Goal: Task Accomplishment & Management: Manage account settings

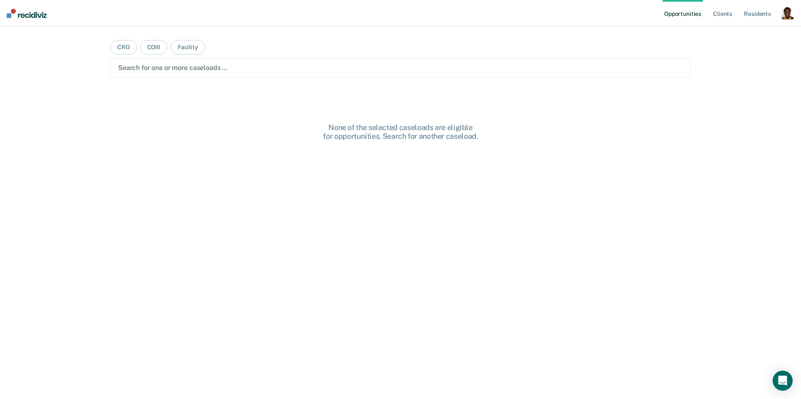
click at [793, 17] on div "button" at bounding box center [787, 12] width 13 height 13
click at [789, 18] on div "button" at bounding box center [787, 12] width 13 height 13
click at [784, 15] on div "button" at bounding box center [787, 12] width 13 height 13
click at [745, 33] on link "Profile" at bounding box center [754, 33] width 67 height 7
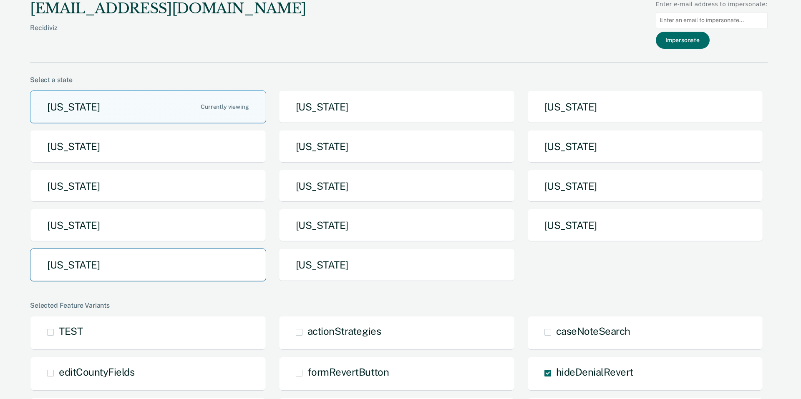
click at [123, 276] on button "Texas" at bounding box center [148, 265] width 236 height 33
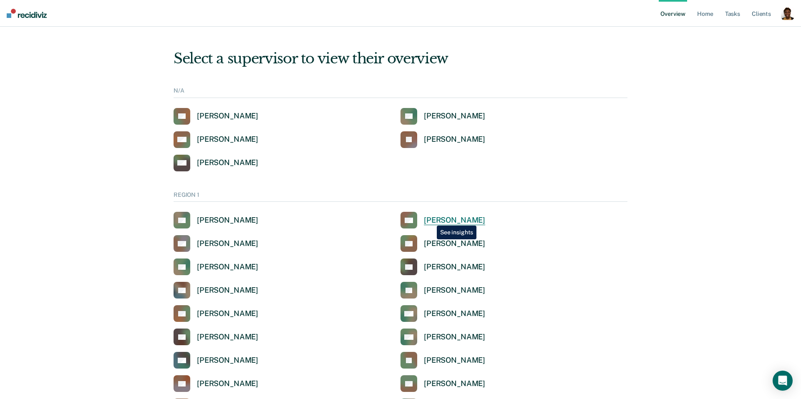
click at [428, 224] on div "Anabel Guy" at bounding box center [454, 221] width 61 height 10
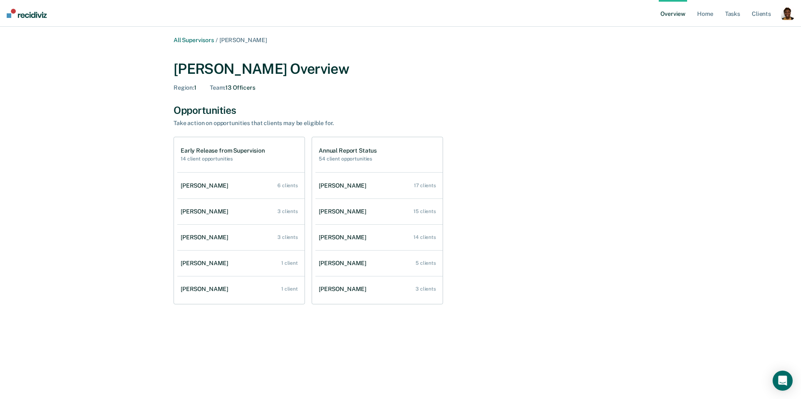
drag, startPoint x: 785, startPoint y: 15, endPoint x: 726, endPoint y: 32, distance: 61.3
click at [785, 15] on div "button" at bounding box center [787, 13] width 13 height 13
click at [726, 31] on link "Profile" at bounding box center [754, 33] width 67 height 7
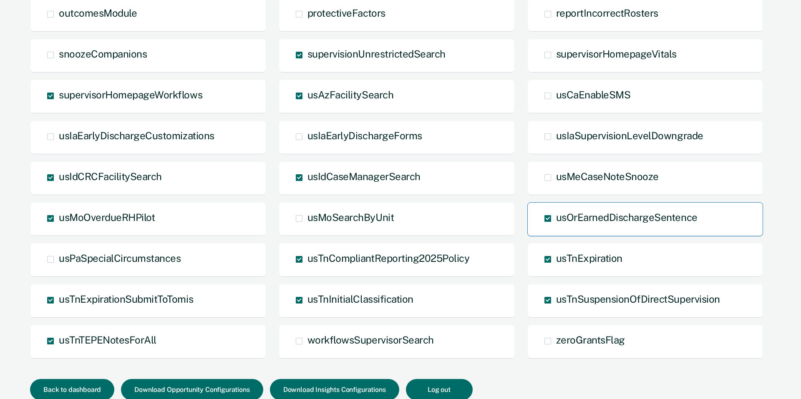
scroll to position [458, 0]
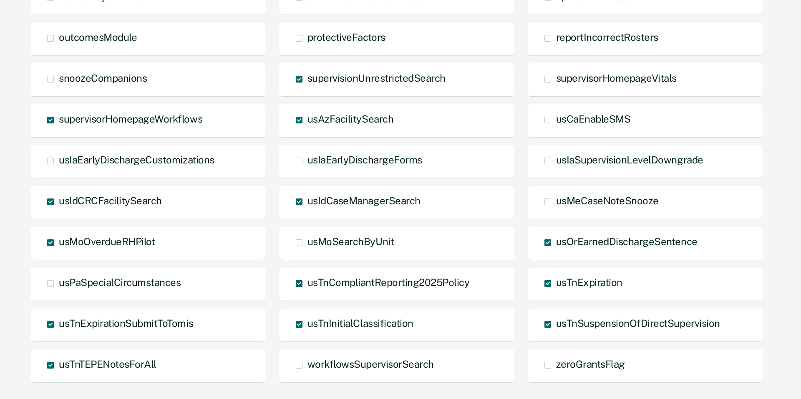
drag, startPoint x: 582, startPoint y: 79, endPoint x: 550, endPoint y: 97, distance: 37.0
click at [582, 78] on span "supervisorHomepageVitals" at bounding box center [616, 78] width 121 height 12
click at [556, 86] on input "supervisorHomepageVitals" at bounding box center [556, 86] width 0 height 0
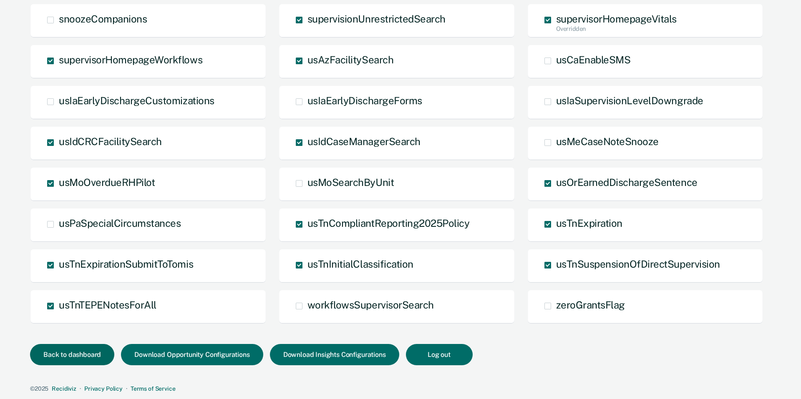
click at [67, 351] on button "Back to dashboard" at bounding box center [72, 354] width 84 height 21
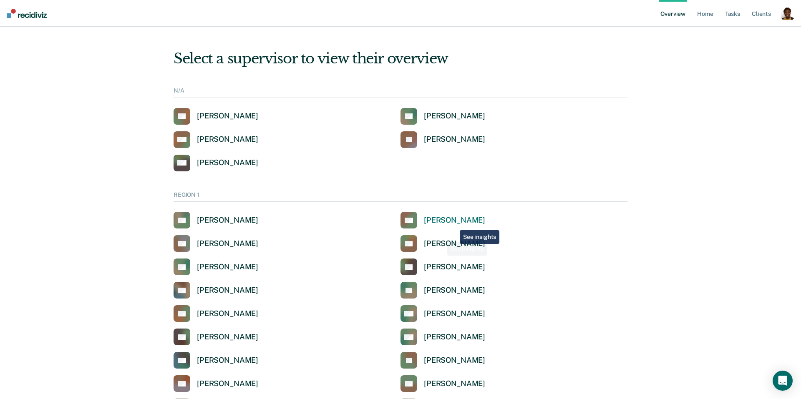
click at [454, 224] on div "Anabel Guy" at bounding box center [454, 221] width 61 height 10
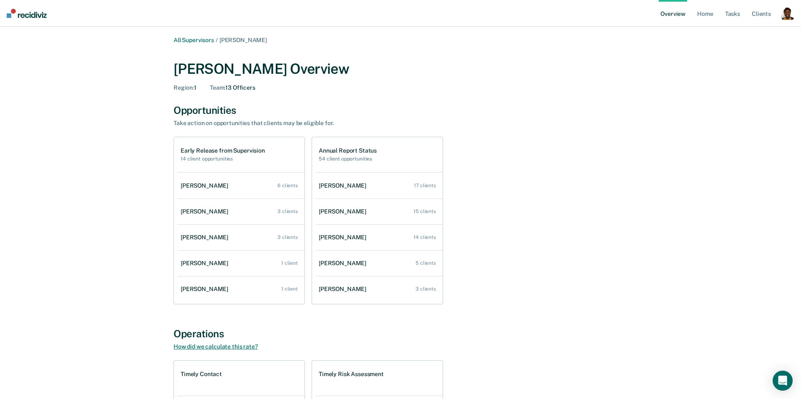
click at [242, 348] on link "How did we calculate this rate?" at bounding box center [216, 346] width 84 height 7
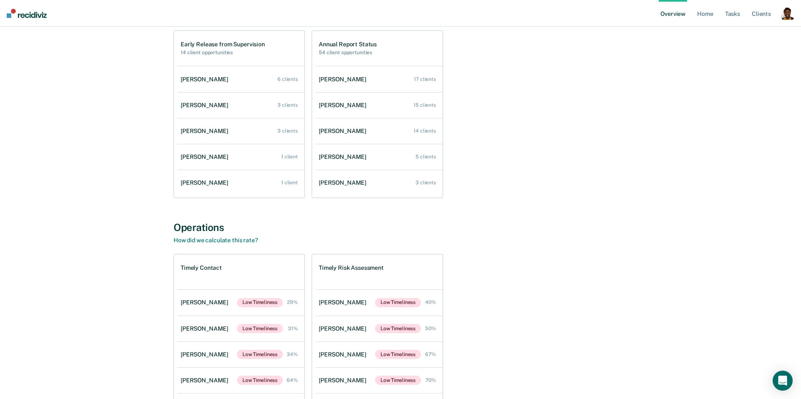
scroll to position [37, 0]
